Goal: Use online tool/utility: Utilize a website feature to perform a specific function

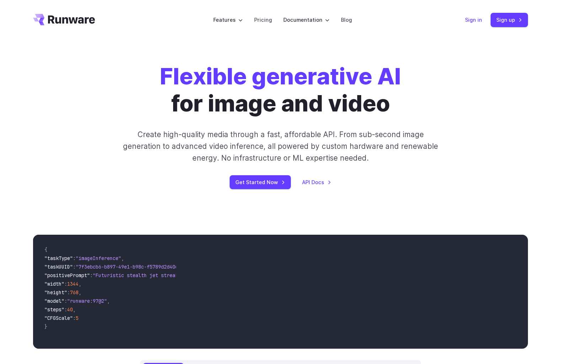
click at [475, 19] on link "Sign in" at bounding box center [473, 20] width 17 height 8
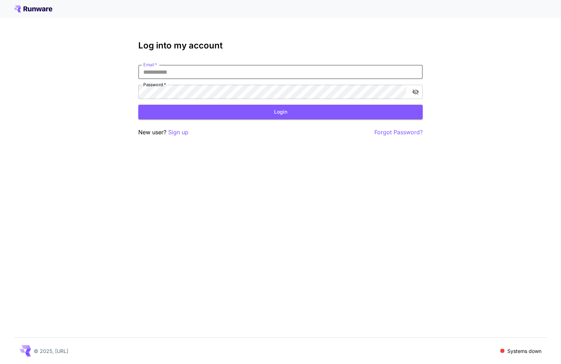
type input "**********"
click at [281, 112] on button "Login" at bounding box center [280, 112] width 285 height 15
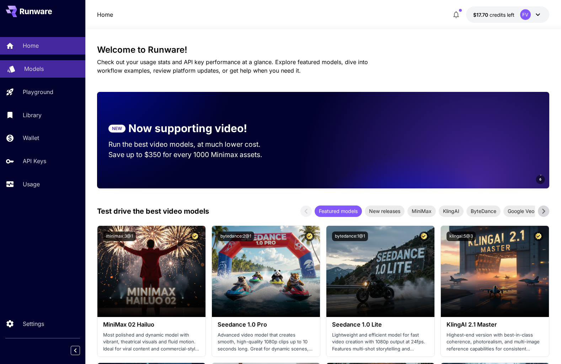
click at [36, 68] on p "Models" at bounding box center [34, 68] width 20 height 9
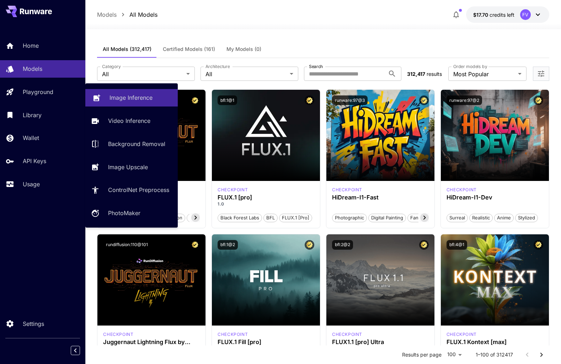
click at [132, 95] on p "Image Inference" at bounding box center [131, 97] width 43 height 9
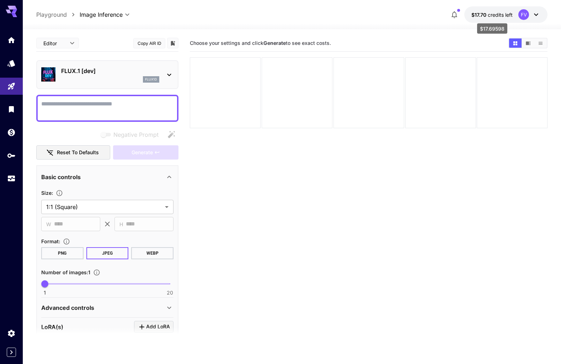
click at [505, 15] on span "credits left" at bounding box center [500, 15] width 25 height 6
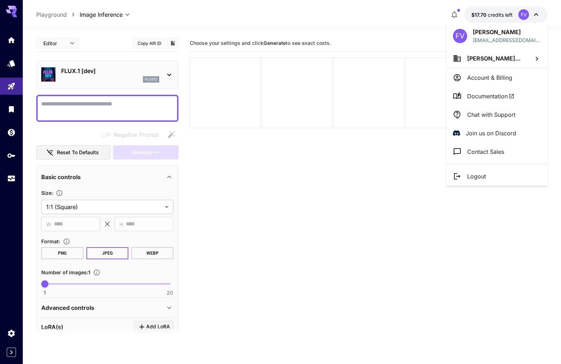
click at [67, 39] on div at bounding box center [280, 182] width 561 height 364
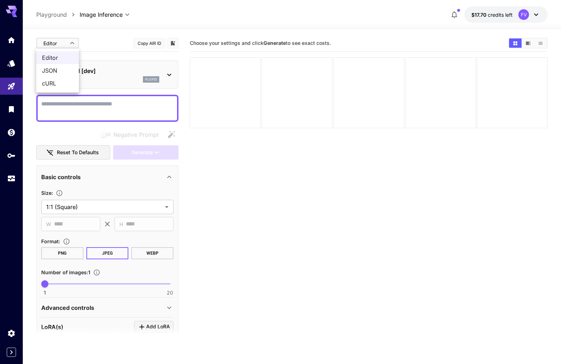
click at [73, 45] on body "**********" at bounding box center [280, 210] width 561 height 420
click at [87, 37] on div at bounding box center [280, 182] width 561 height 364
click at [123, 78] on div "flux1d" at bounding box center [110, 79] width 98 height 6
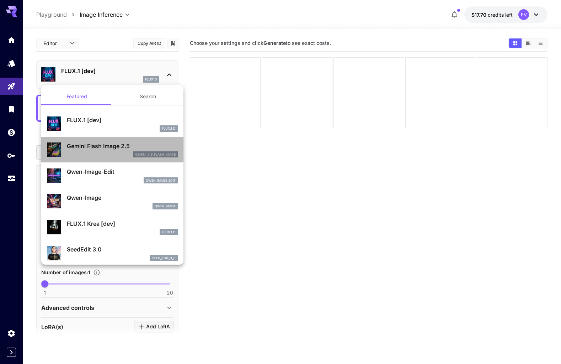
click at [107, 154] on div "gemini_2_5_flash_image" at bounding box center [122, 154] width 111 height 6
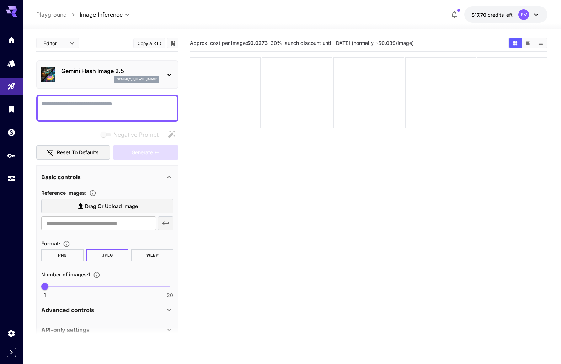
click at [264, 177] on section "Approx. cost per image: $0.0273 · 30% launch discount until 15th september (nor…" at bounding box center [369, 217] width 358 height 364
click at [534, 15] on icon at bounding box center [536, 14] width 9 height 9
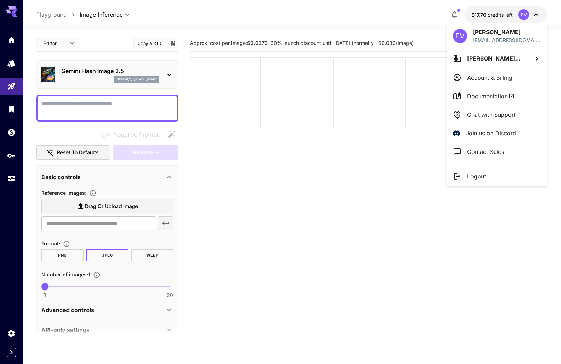
click at [255, 234] on div at bounding box center [280, 182] width 561 height 364
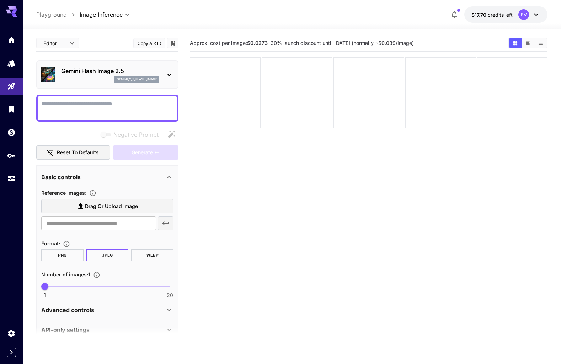
click at [170, 311] on icon at bounding box center [169, 309] width 9 height 9
click at [536, 14] on icon at bounding box center [536, 14] width 9 height 9
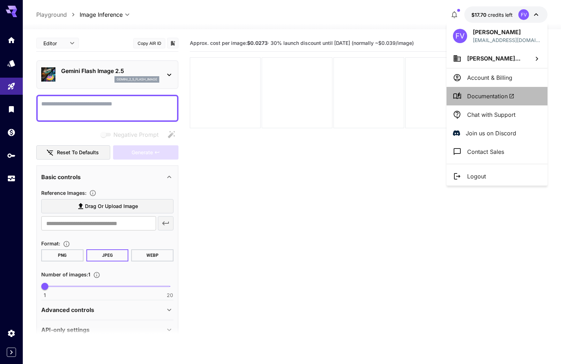
click at [491, 94] on span "Documentation" at bounding box center [490, 96] width 47 height 9
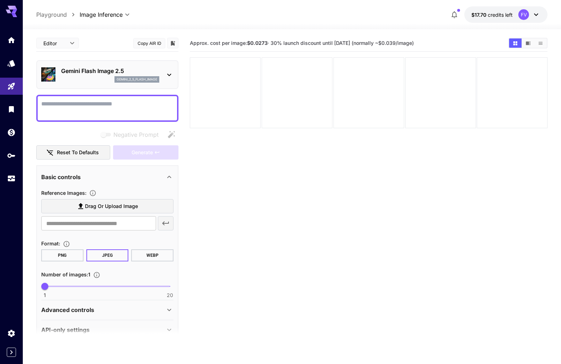
scroll to position [2, 0]
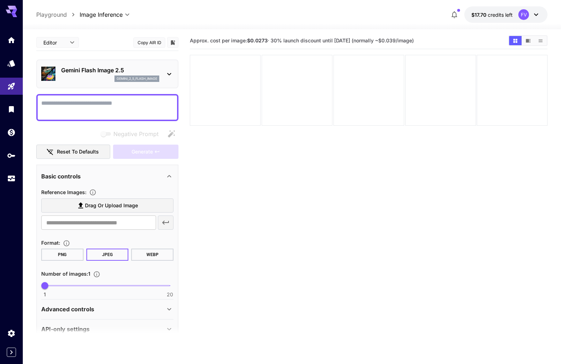
click at [126, 186] on div "Reference Images : Drag or upload image ​ Format : PNG JPEG WEBP Number of imag…" at bounding box center [107, 241] width 132 height 112
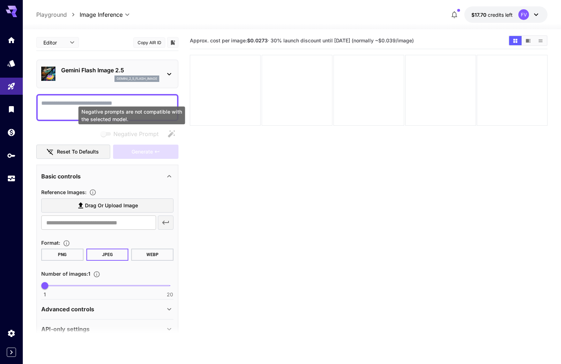
click at [105, 137] on span "Negative prompts are not compatible with the selected model." at bounding box center [106, 133] width 14 height 9
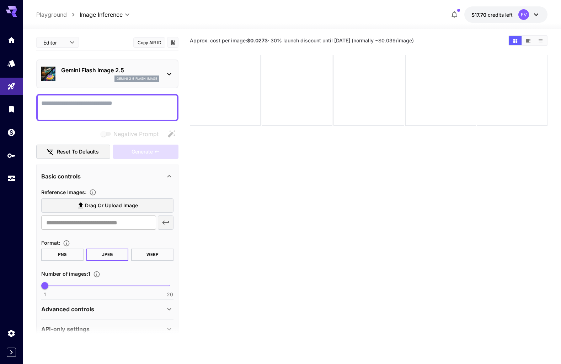
click at [98, 81] on div "gemini_2_5_flash_image" at bounding box center [110, 78] width 98 height 6
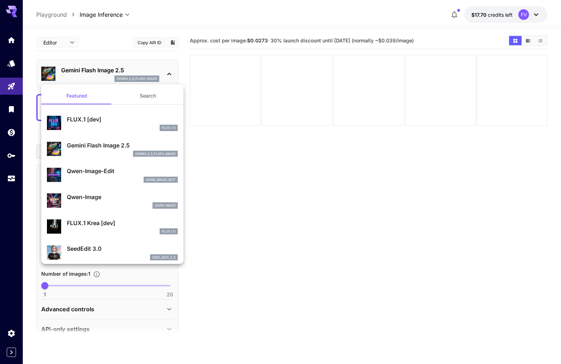
click at [92, 124] on div "FLUX.1 [dev] FLUX.1 D" at bounding box center [122, 123] width 111 height 16
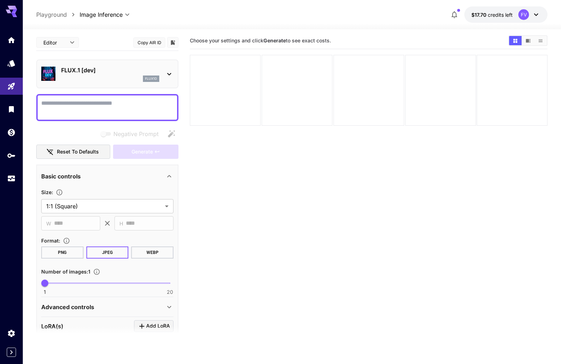
click at [96, 75] on div "FLUX.1 [dev] flux1d" at bounding box center [110, 74] width 98 height 16
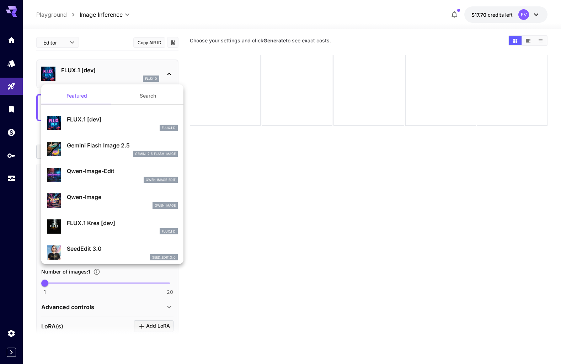
click at [107, 178] on div "qwen_image_edit" at bounding box center [122, 179] width 111 height 6
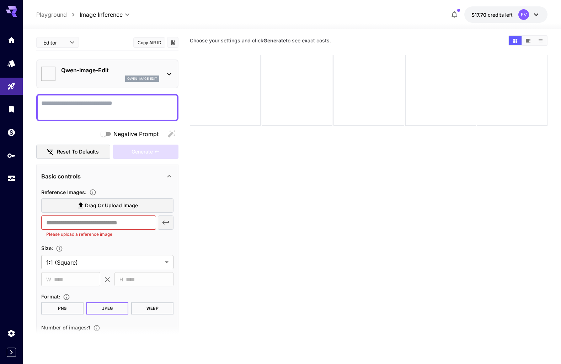
type input "*"
type input "*****"
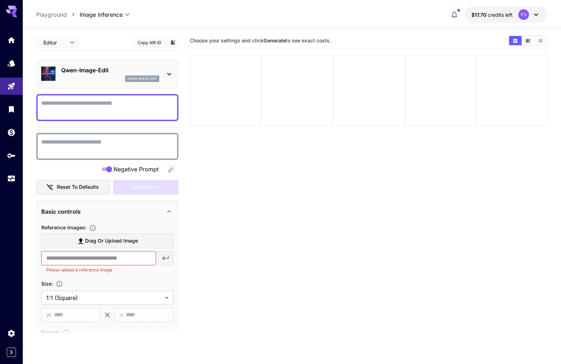
click at [115, 165] on span "Negative Prompt" at bounding box center [135, 169] width 45 height 9
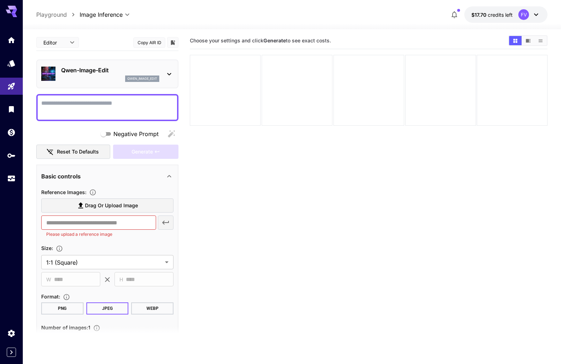
click at [107, 65] on div "Qwen-Image-Edit qwen_image_edit" at bounding box center [107, 74] width 132 height 22
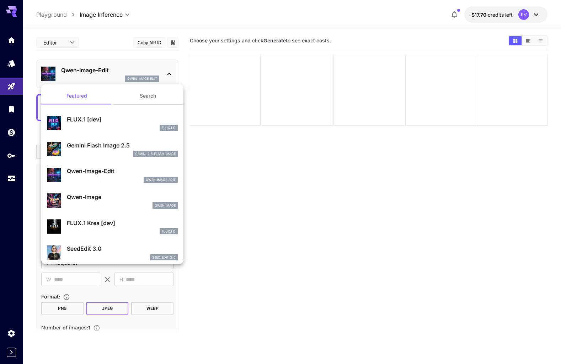
click at [116, 220] on p "FLUX.1 Krea [dev]" at bounding box center [122, 222] width 111 height 9
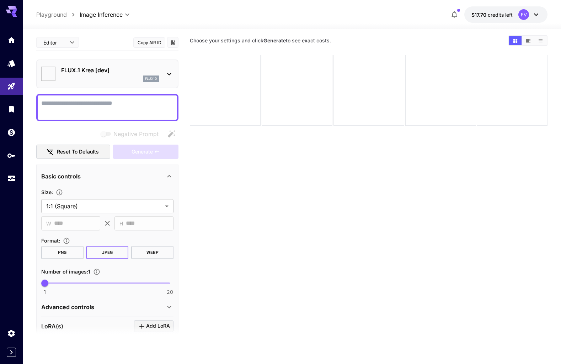
type input "**"
type input "***"
type input "*******"
click at [109, 81] on div "flux1d" at bounding box center [110, 78] width 98 height 6
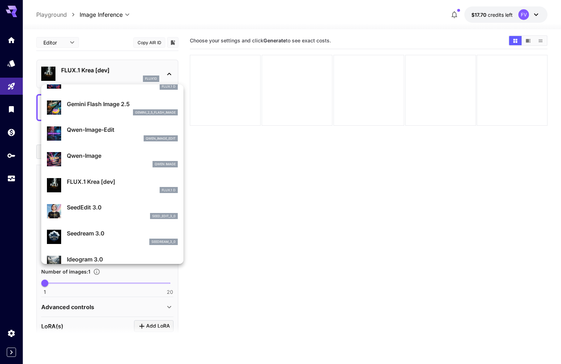
scroll to position [44, 0]
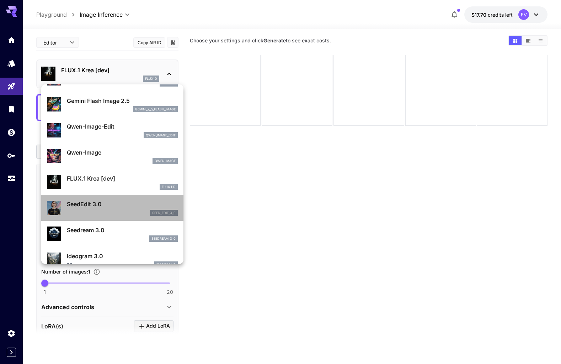
click at [111, 207] on p "SeedEdit 3.0" at bounding box center [122, 204] width 111 height 9
type input "***"
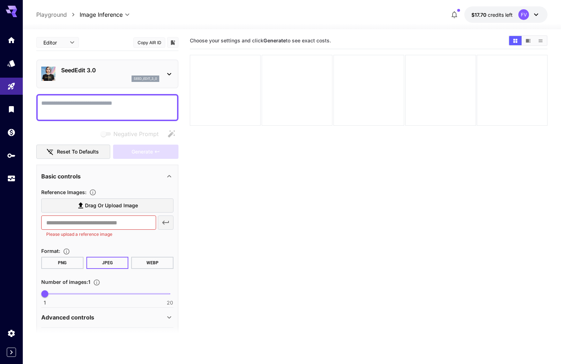
click at [94, 74] on p "SeedEdit 3.0" at bounding box center [110, 70] width 98 height 9
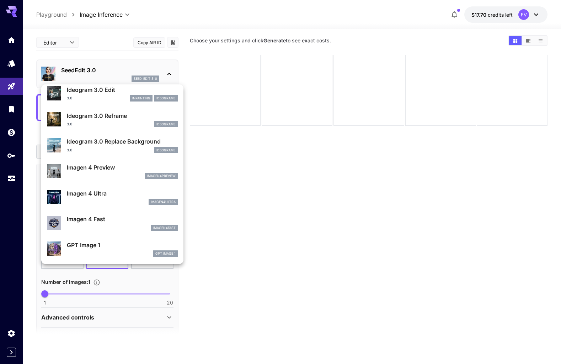
scroll to position [261, 0]
click at [114, 214] on p "Imagen 4 Fast" at bounding box center [122, 218] width 111 height 9
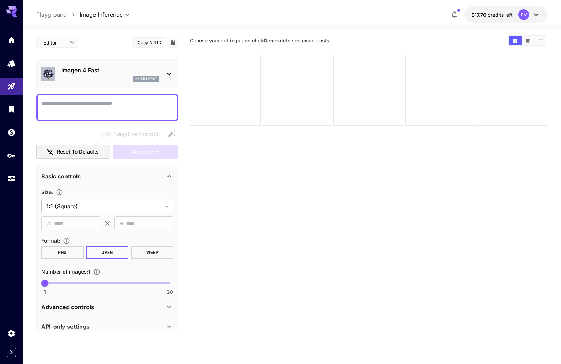
click at [106, 72] on p "Imagen 4 Fast" at bounding box center [110, 70] width 98 height 9
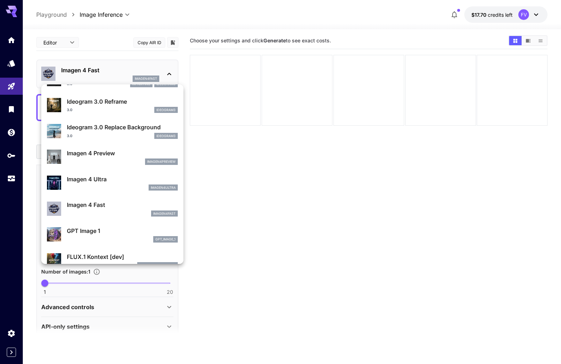
scroll to position [275, 0]
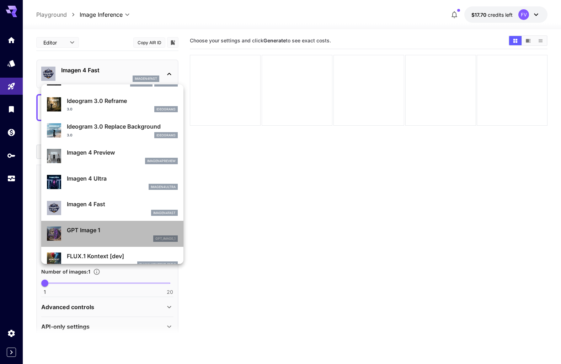
click at [95, 231] on p "GPT Image 1" at bounding box center [122, 230] width 111 height 9
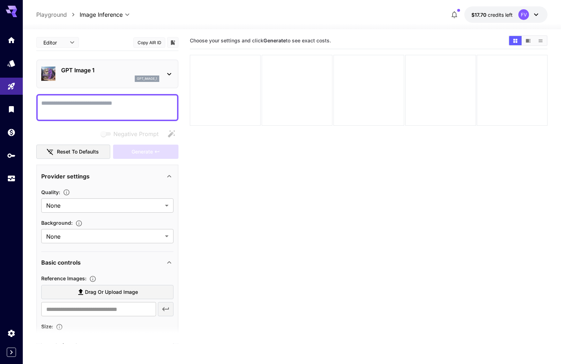
click at [85, 75] on div "GPT Image 1 gpt_image_1" at bounding box center [110, 74] width 98 height 16
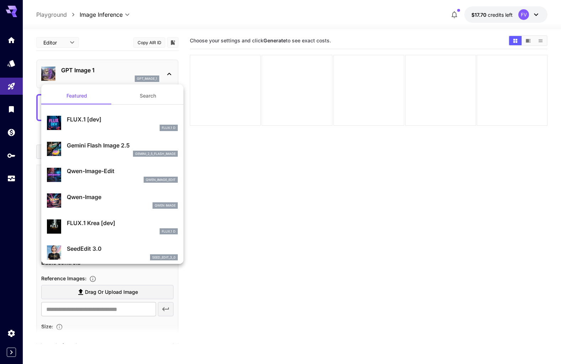
click at [85, 75] on div at bounding box center [280, 182] width 561 height 364
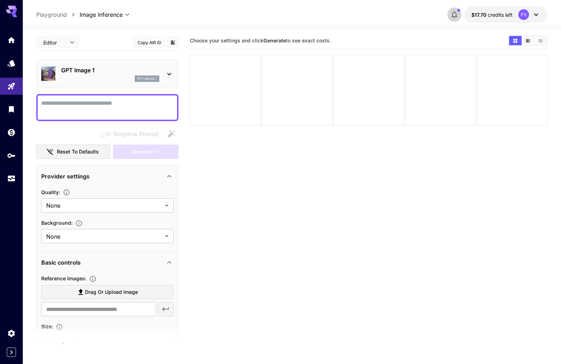
click at [454, 18] on icon "button" at bounding box center [454, 14] width 9 height 9
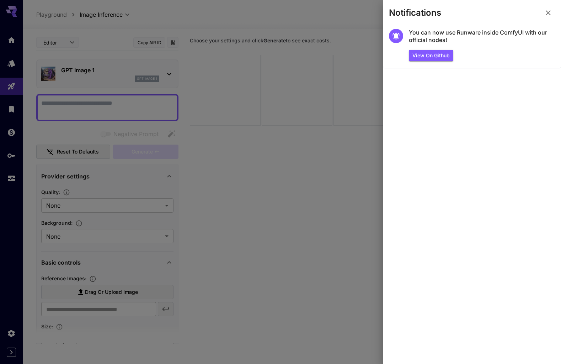
click at [337, 29] on div at bounding box center [280, 182] width 561 height 364
